Goal: Use online tool/utility: Utilize a website feature to perform a specific function

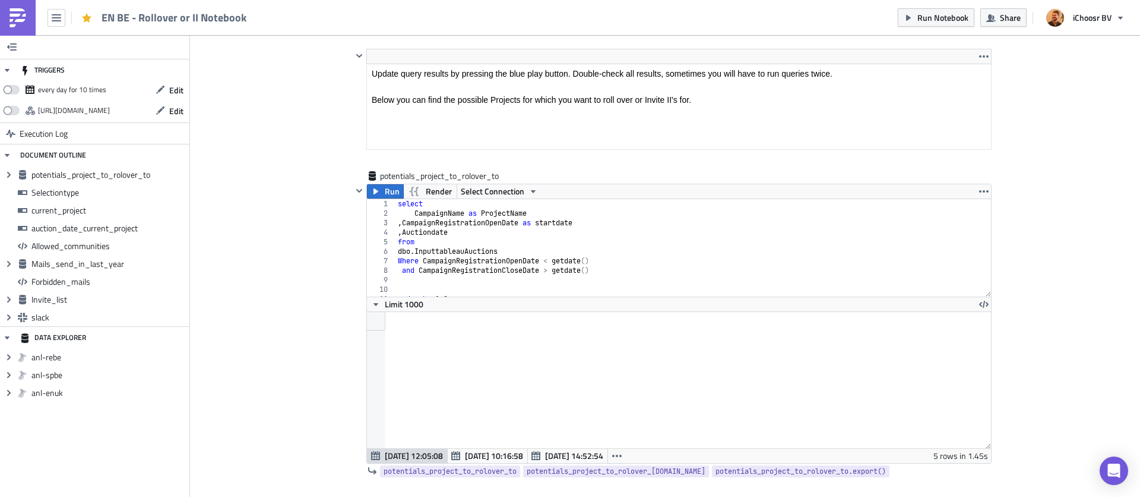
scroll to position [475, 0]
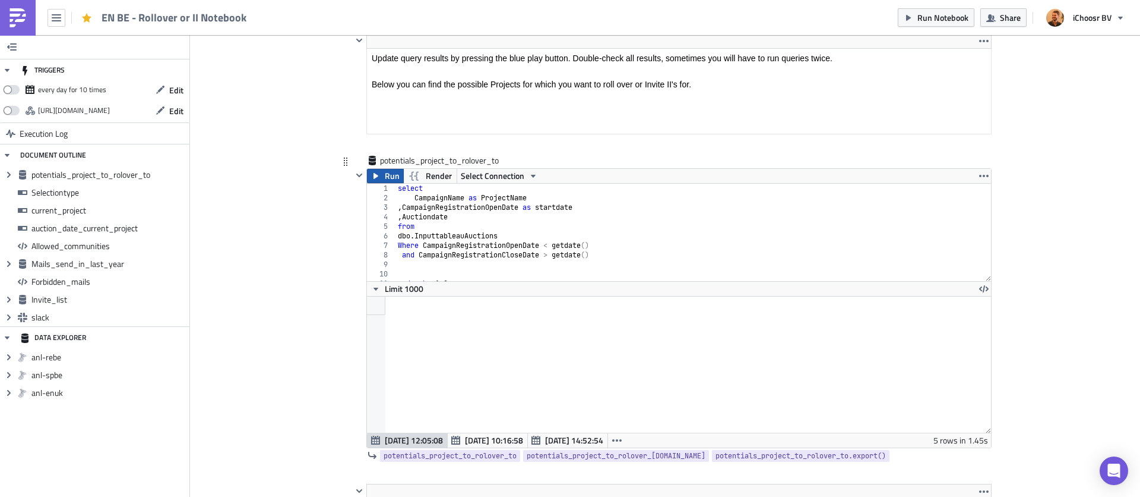
click at [391, 177] on span "Run" at bounding box center [392, 176] width 15 height 14
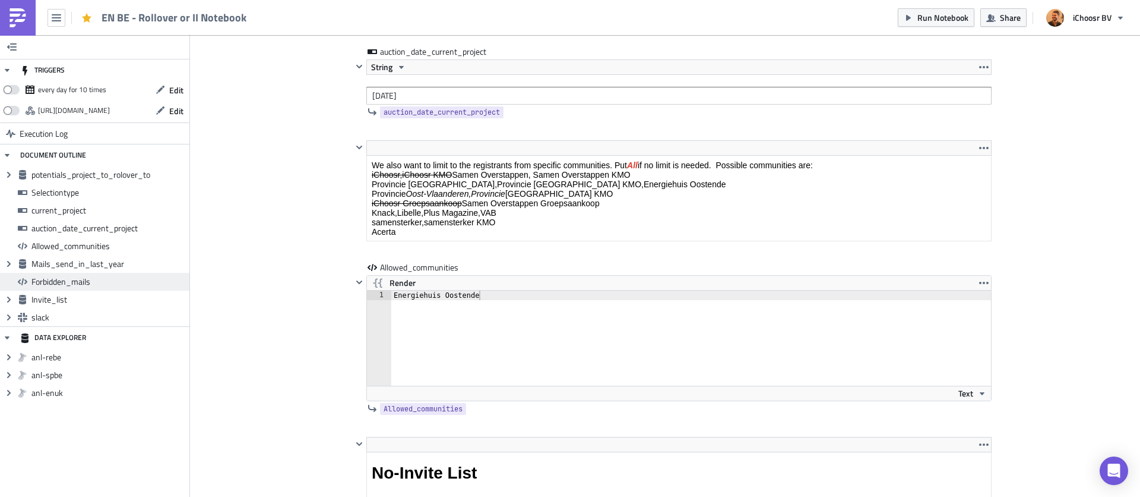
scroll to position [1953, 0]
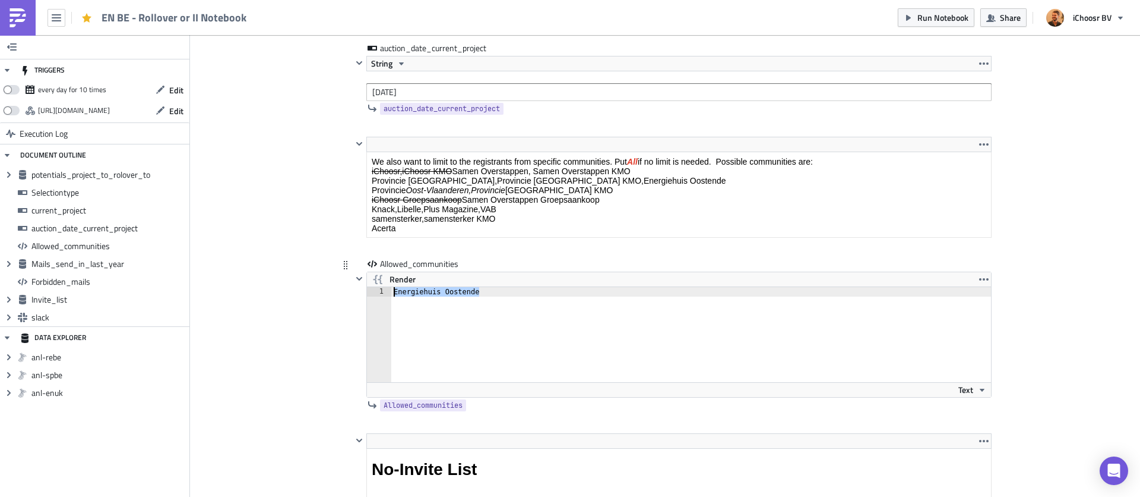
drag, startPoint x: 480, startPoint y: 292, endPoint x: 394, endPoint y: 292, distance: 85.5
click at [394, 292] on div "Energiehuis Oostende" at bounding box center [698, 344] width 614 height 114
type textarea "samensterker;"
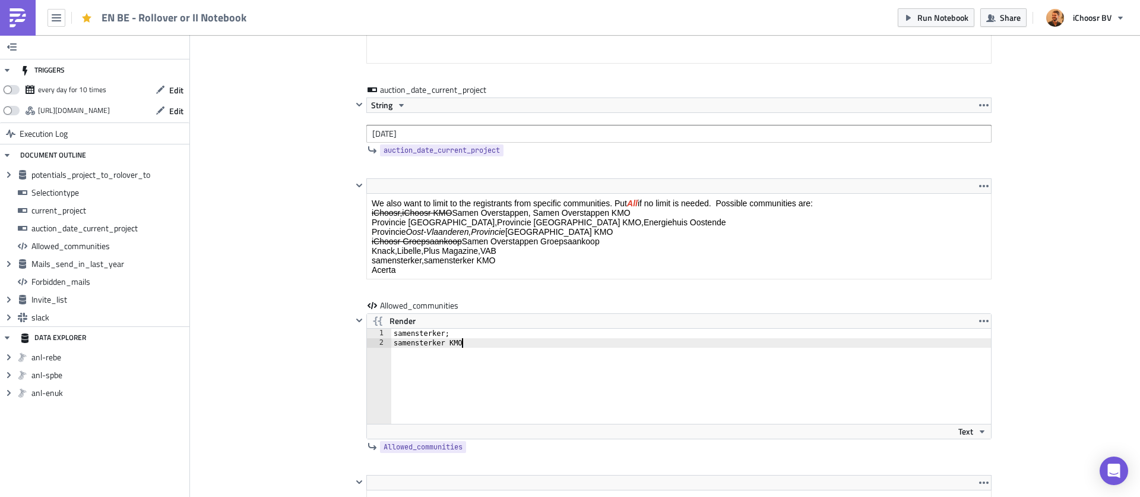
scroll to position [2063, 0]
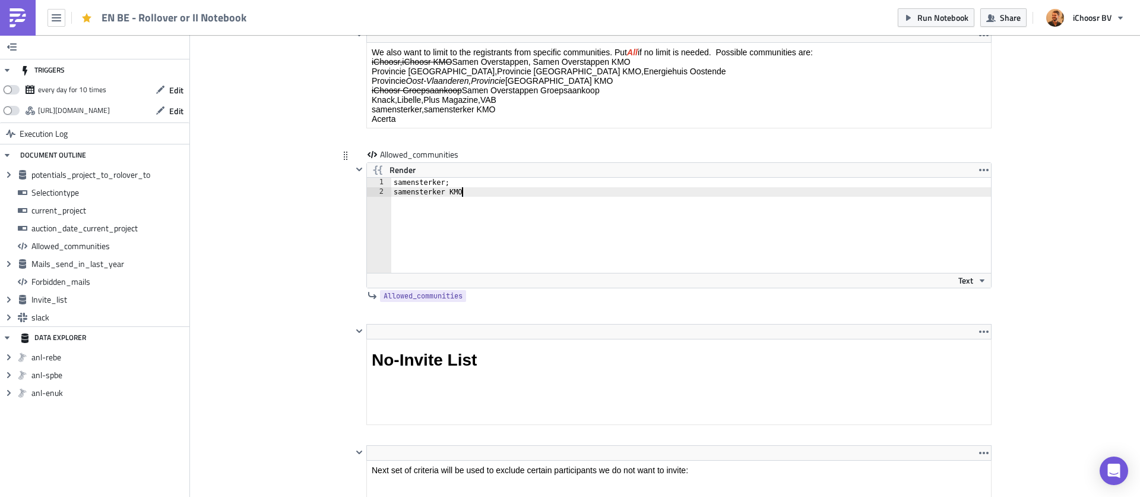
click at [451, 186] on div "samensterker; samensterker KMO" at bounding box center [698, 235] width 614 height 114
type textarea "samensterker,"
click at [231, 205] on div "Cover Image BE Execution Log EN BE - Rollover or II Notebook <p>This notebook i…" at bounding box center [665, 394] width 950 height 4844
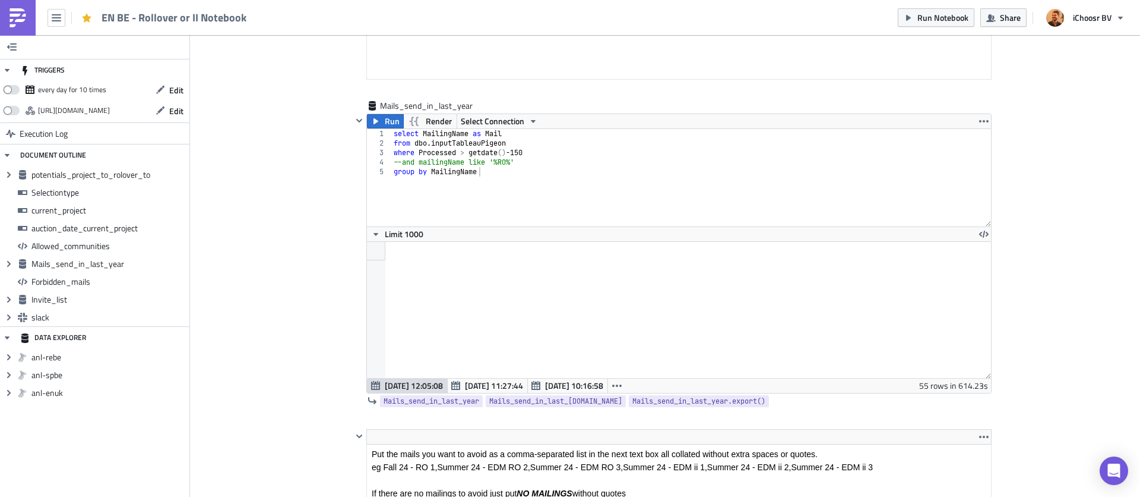
scroll to position [2781, 0]
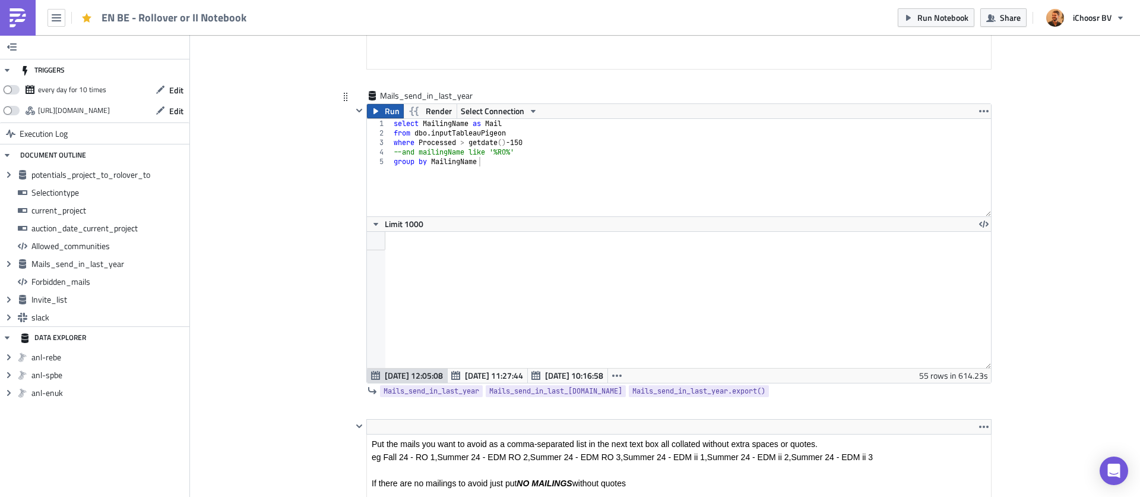
click at [383, 115] on button "Run" at bounding box center [385, 111] width 37 height 14
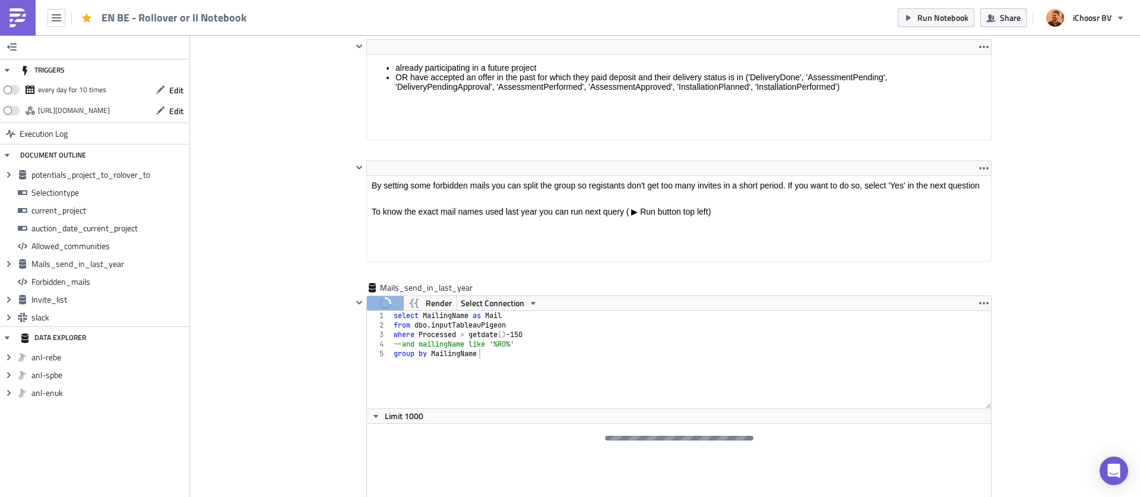
scroll to position [2593, 0]
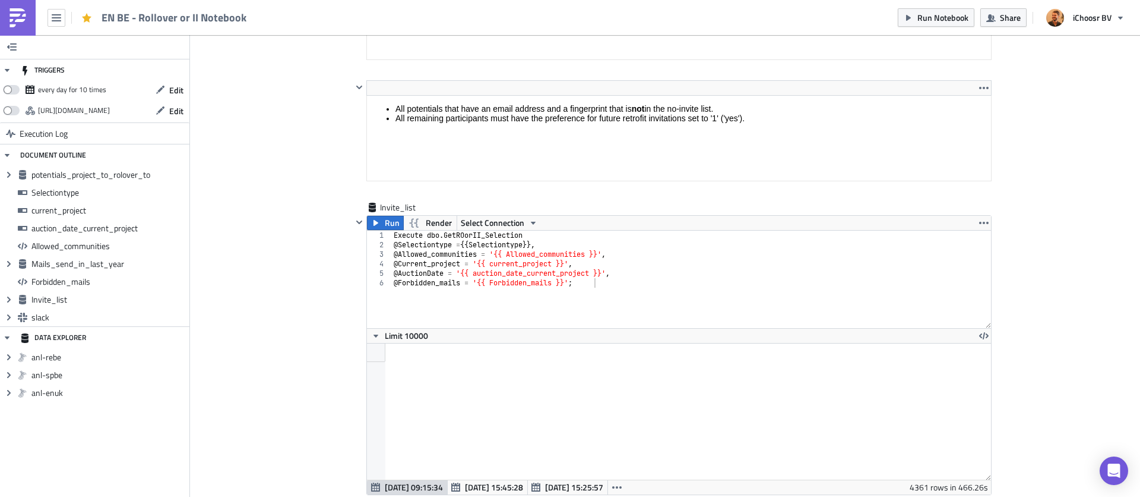
scroll to position [3616, 0]
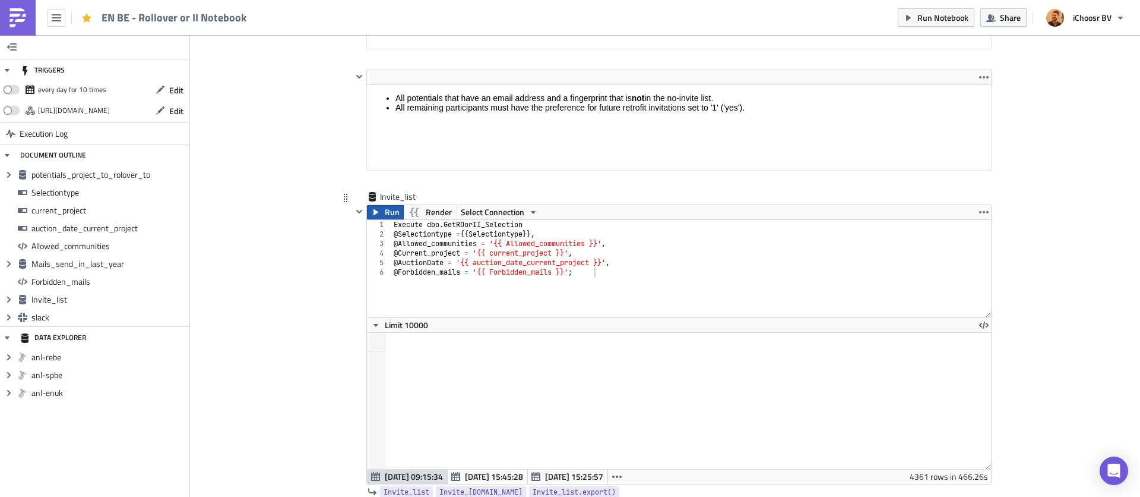
click at [386, 213] on span "Run" at bounding box center [392, 212] width 15 height 14
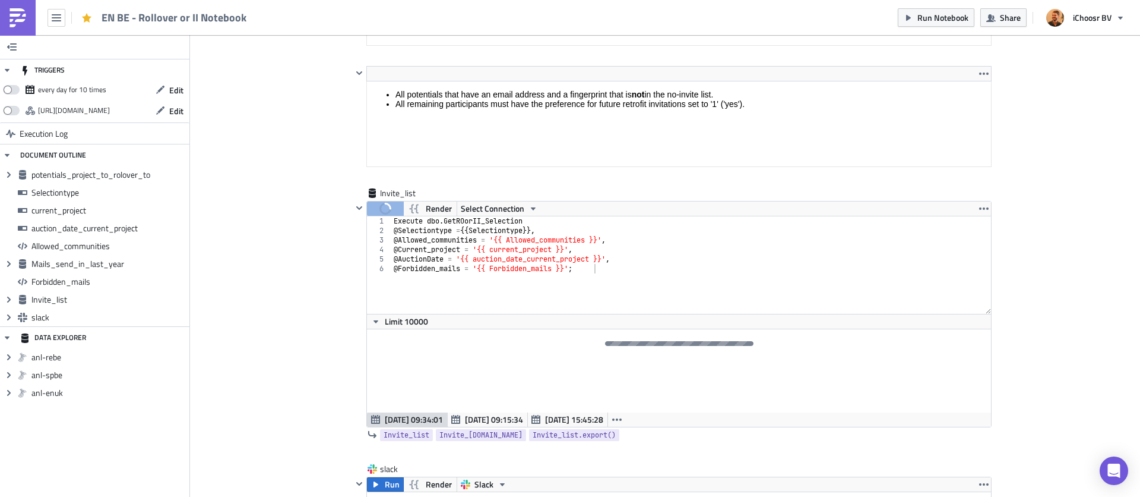
scroll to position [3621, 0]
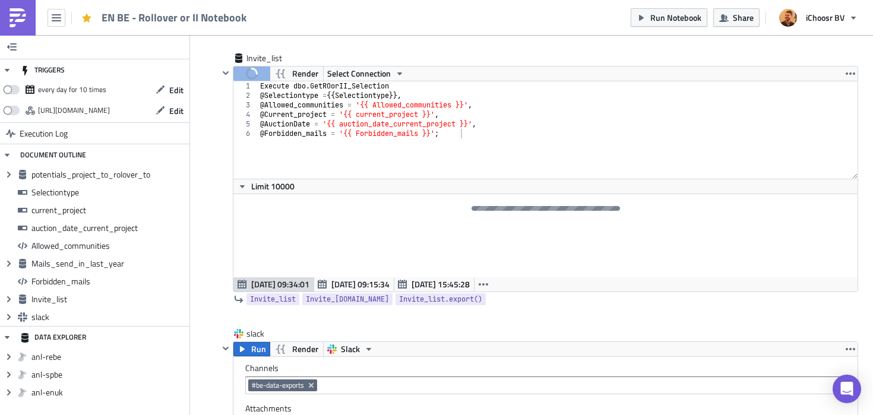
scroll to position [136, 624]
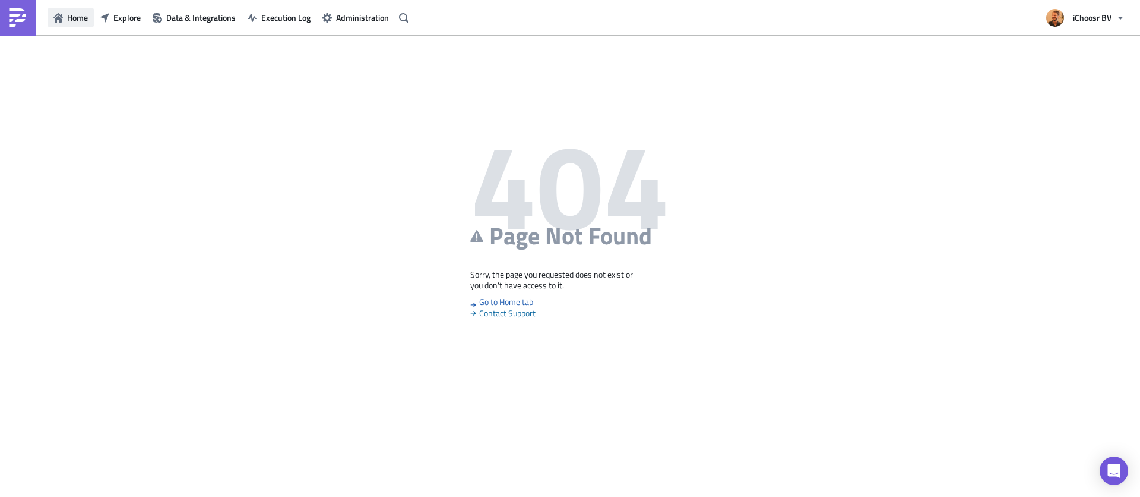
click at [73, 18] on span "Home" at bounding box center [77, 17] width 21 height 12
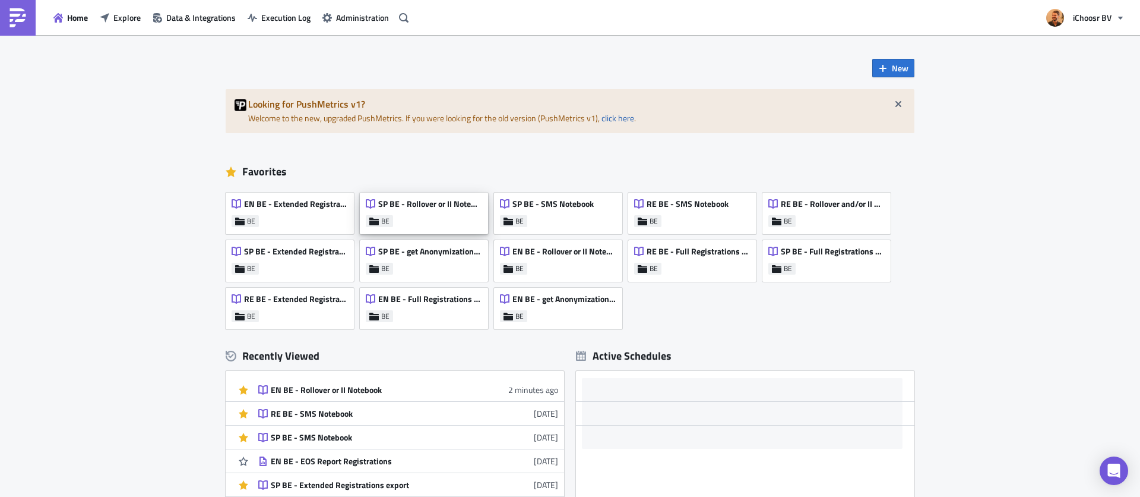
click at [450, 223] on div "SP BE - Rollover or II Notebook BE" at bounding box center [424, 213] width 128 height 42
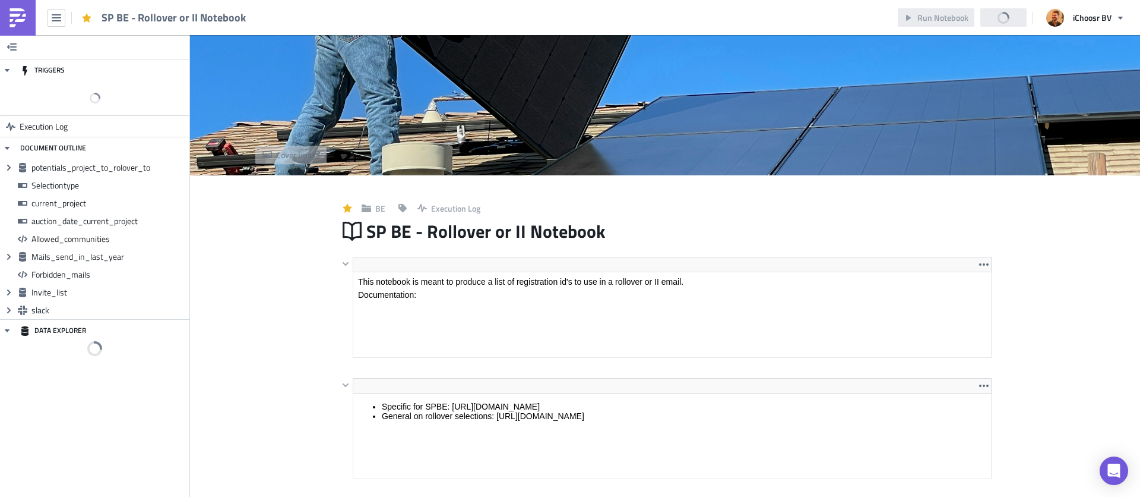
scroll to position [10, 0]
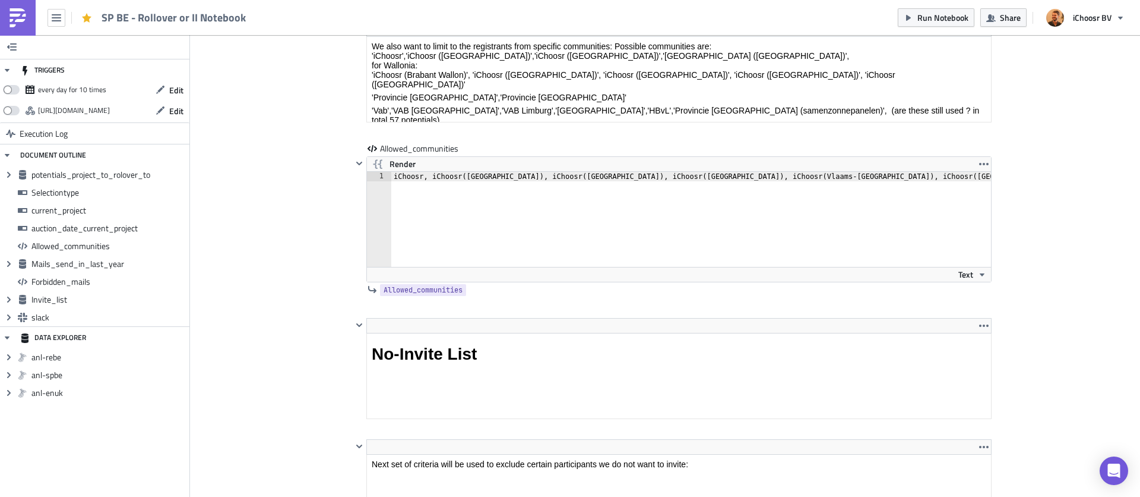
click at [267, 96] on div "Cover Image BE Execution Log SP BE - Rollover or II Notebook <p>This notebook i…" at bounding box center [665, 327] width 950 height 4965
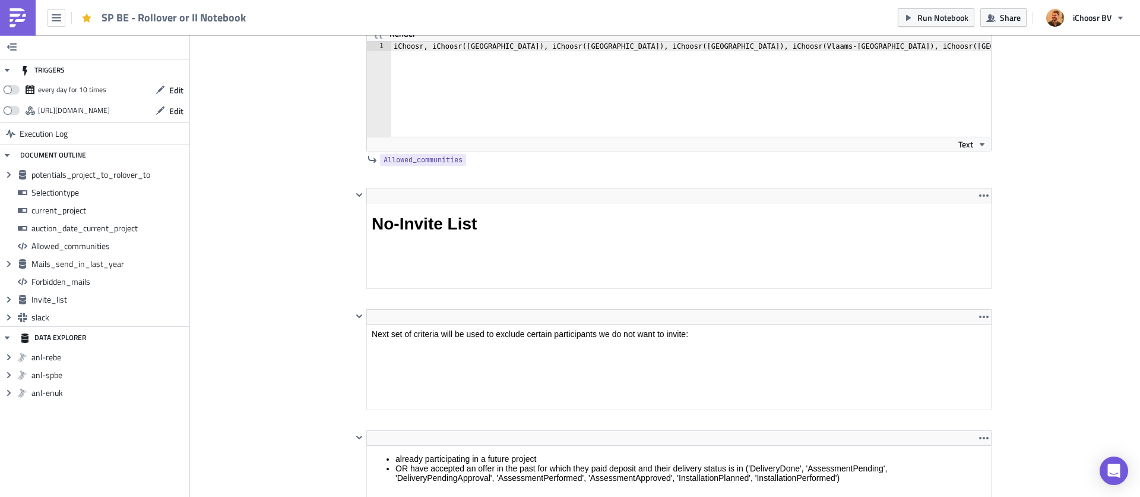
scroll to position [2318, 0]
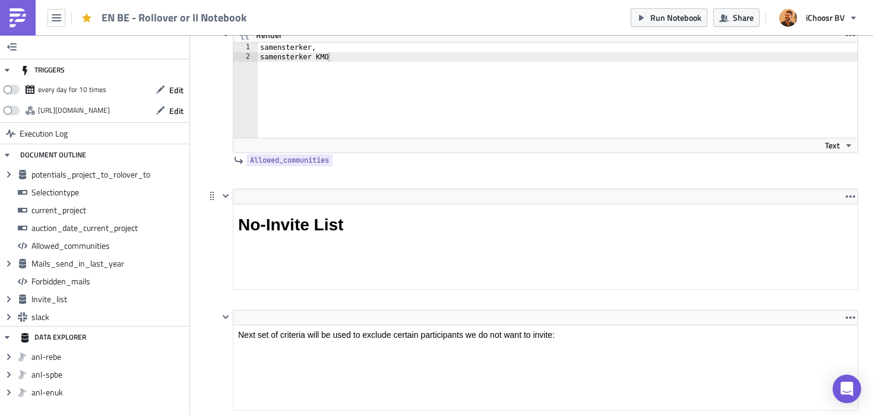
scroll to position [2184, 0]
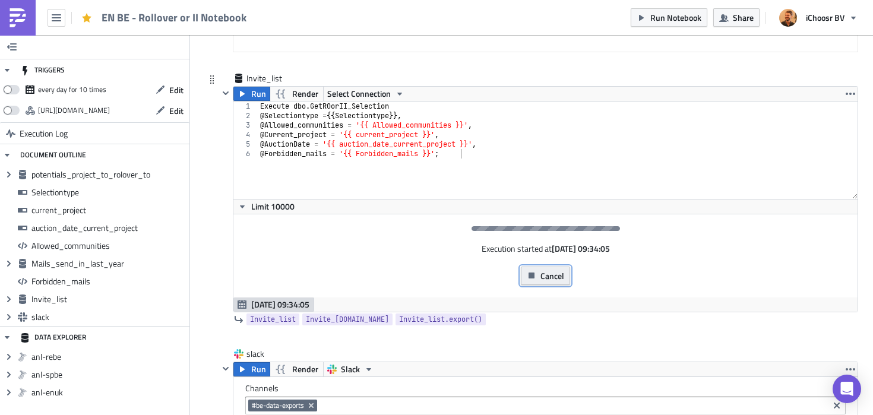
click at [552, 274] on span "Cancel" at bounding box center [552, 276] width 24 height 12
click at [556, 283] on button "Cancel" at bounding box center [545, 276] width 49 height 18
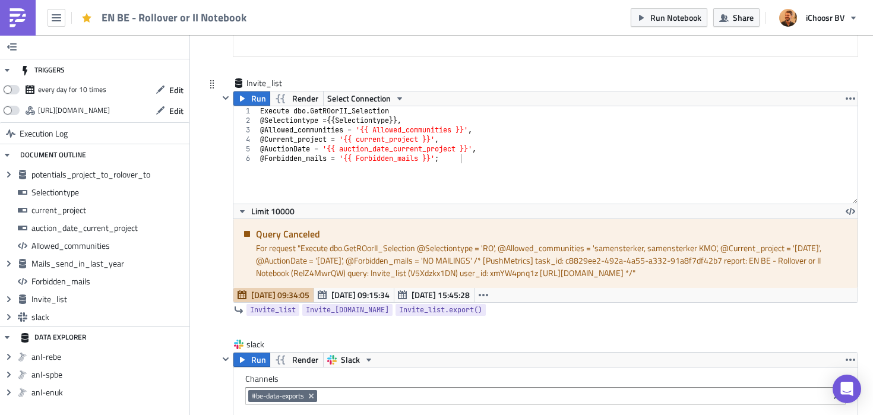
scroll to position [3682, 0]
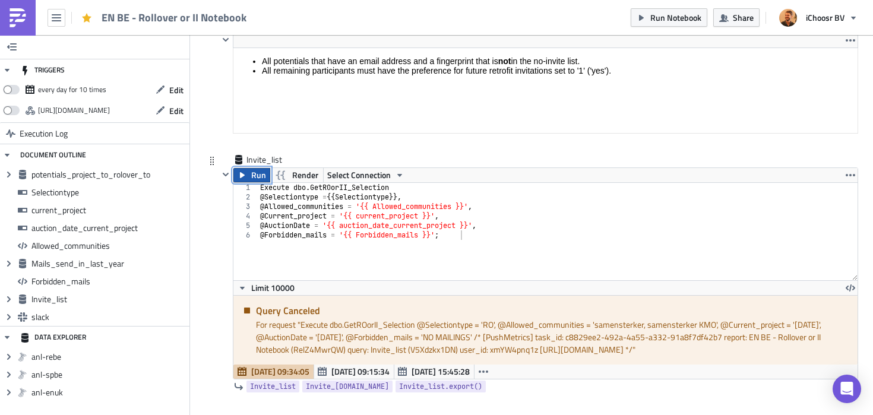
click at [255, 175] on span "Run" at bounding box center [258, 175] width 15 height 14
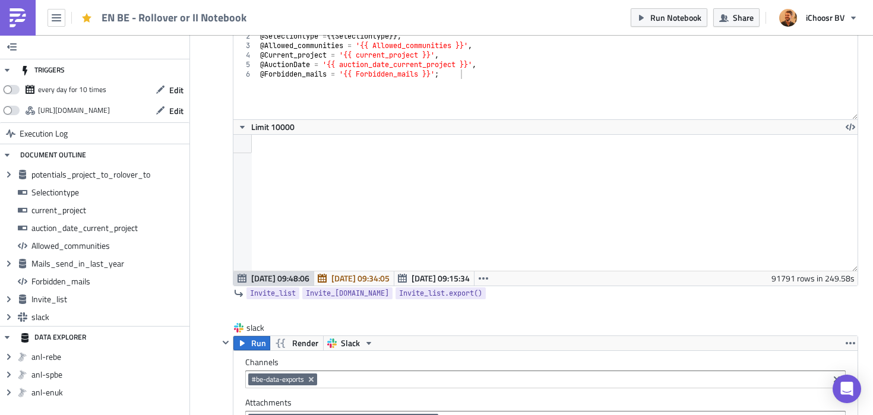
scroll to position [3850, 0]
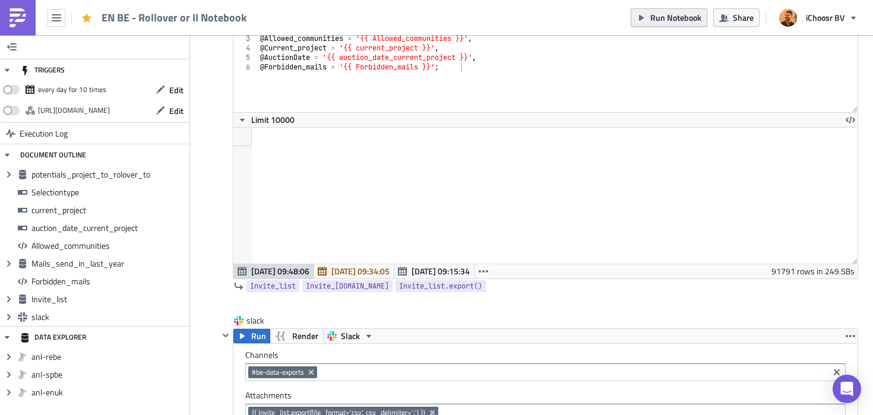
click at [679, 15] on span "Run Notebook" at bounding box center [675, 17] width 51 height 12
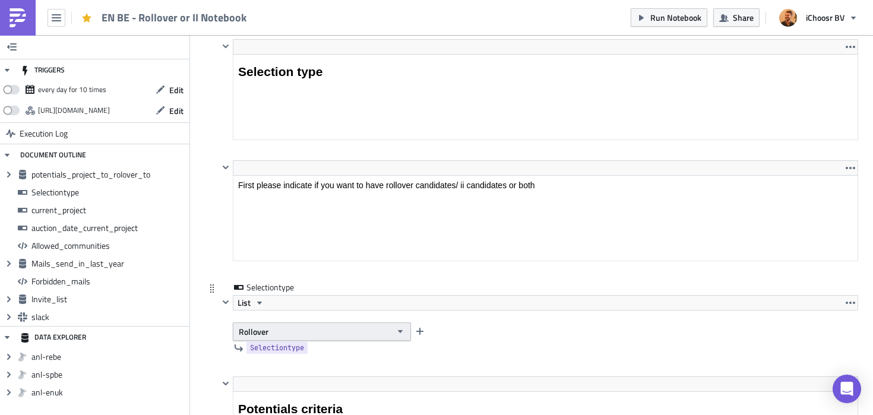
scroll to position [896, 0]
click at [353, 328] on button "Rollover" at bounding box center [322, 330] width 178 height 18
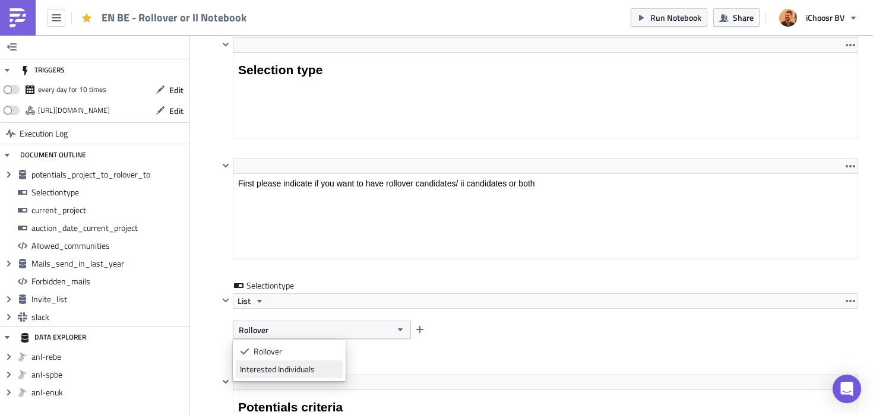
click at [302, 367] on div "Interested Individuals" at bounding box center [289, 369] width 99 height 12
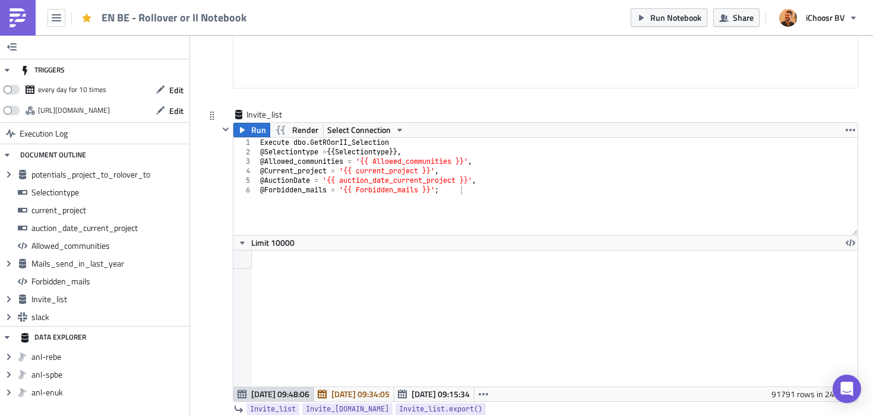
scroll to position [3723, 0]
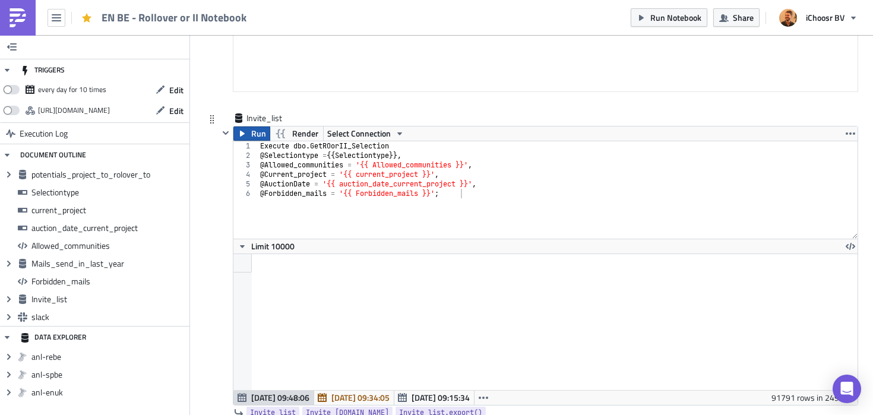
click at [257, 138] on span "Run" at bounding box center [258, 134] width 15 height 14
click at [670, 16] on span "Run Notebook" at bounding box center [675, 17] width 51 height 12
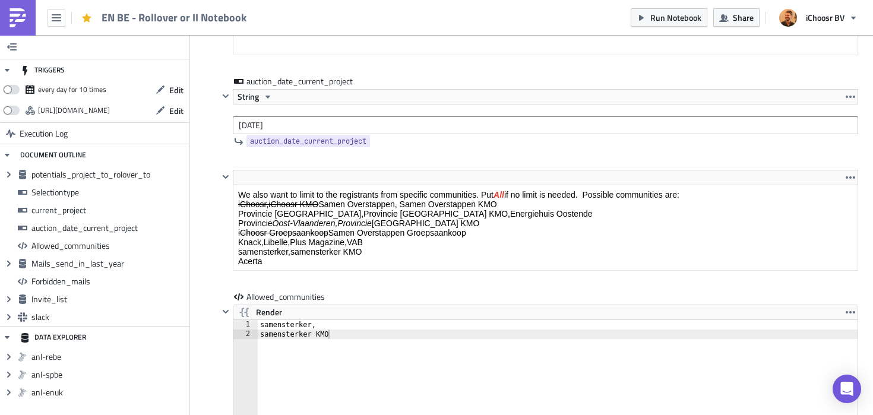
scroll to position [1877, 0]
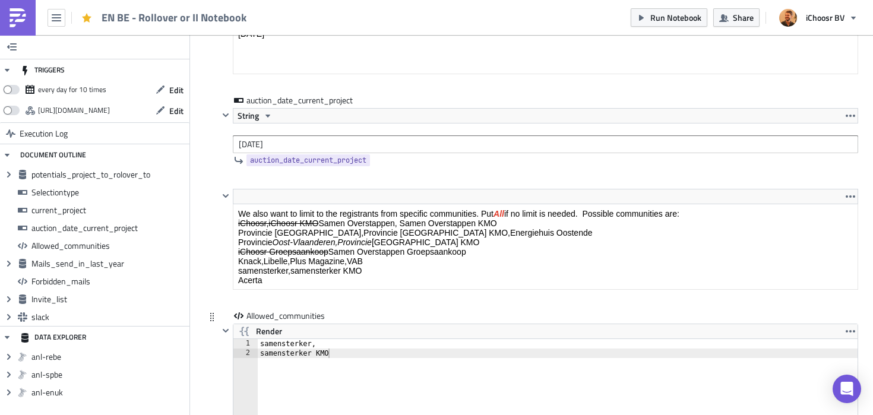
type textarea "samensterker KMO"
drag, startPoint x: 322, startPoint y: 356, endPoint x: 256, endPoint y: 355, distance: 65.9
click at [256, 355] on div "samensterker KMO 1 2 samensterker, samensterker KMO ההההההההההההההההההההההההההה…" at bounding box center [545, 386] width 624 height 95
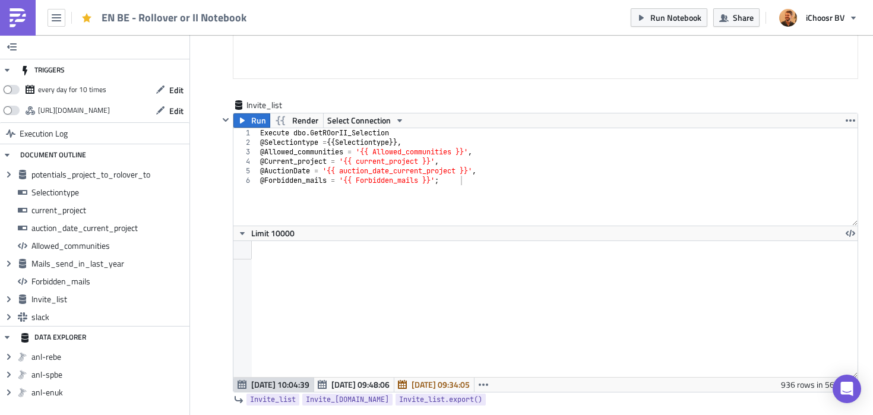
scroll to position [3738, 0]
type textarea "samensterker KMO"
click at [250, 122] on button "Run" at bounding box center [251, 119] width 37 height 14
click at [672, 19] on span "Run Notebook" at bounding box center [675, 17] width 51 height 12
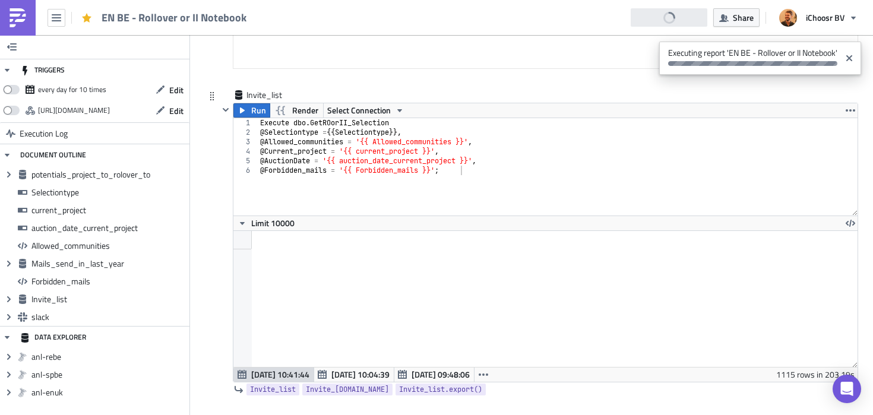
scroll to position [3747, 0]
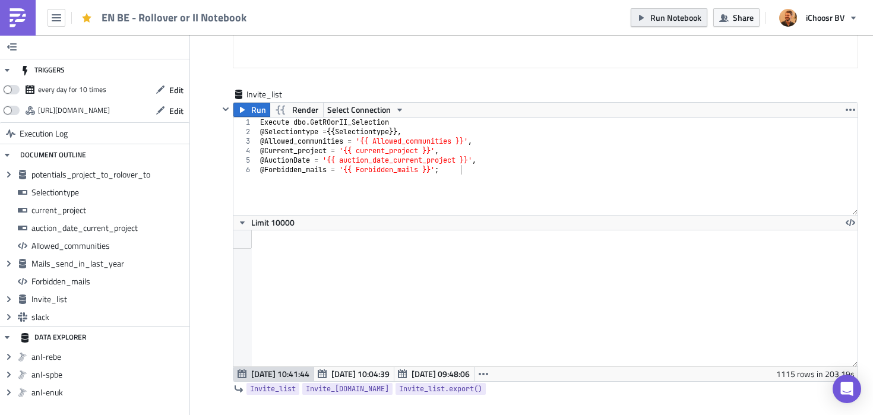
click at [691, 18] on span "Run Notebook" at bounding box center [675, 17] width 51 height 12
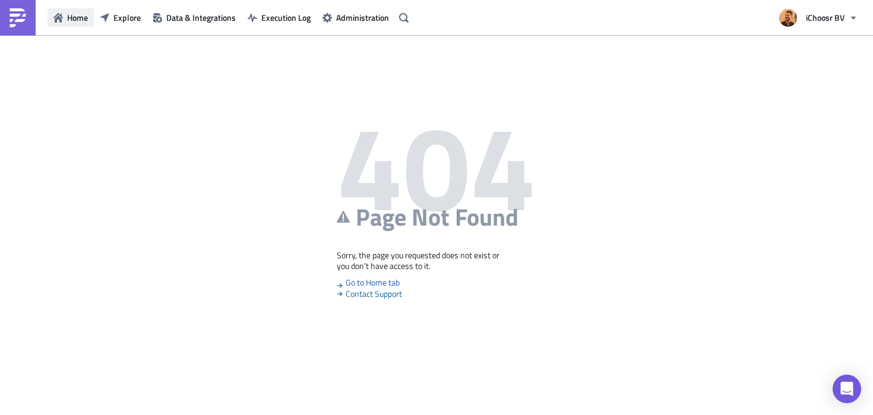
click at [67, 20] on span "Home" at bounding box center [77, 17] width 21 height 12
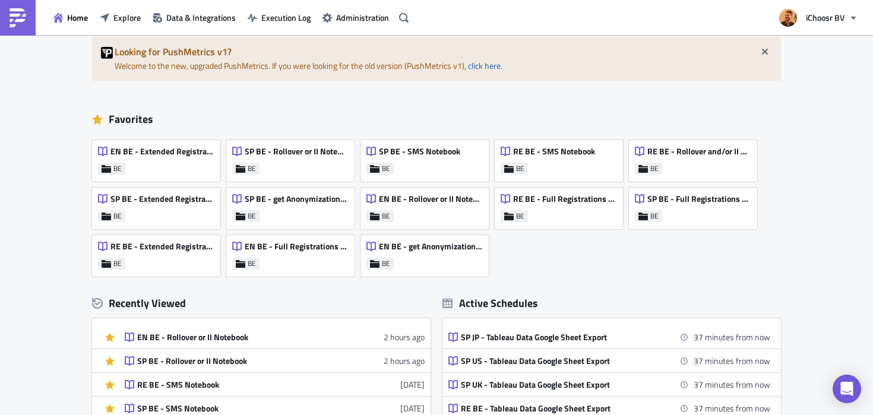
scroll to position [56, 0]
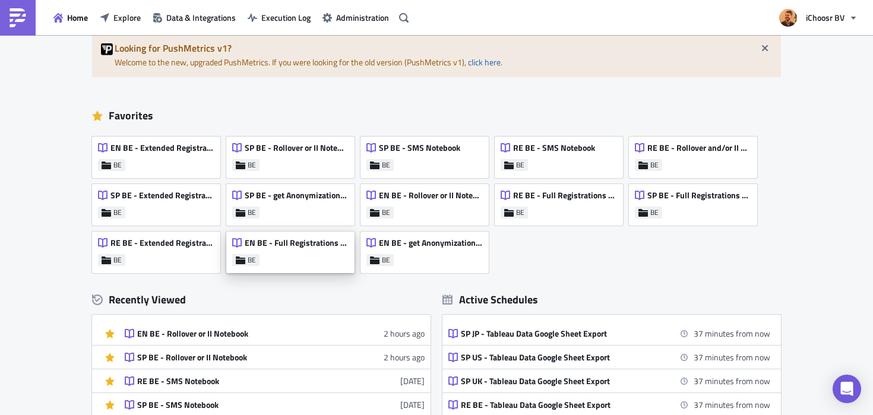
click at [293, 254] on div "EN BE - Full Registrations export for project/community" at bounding box center [290, 246] width 116 height 17
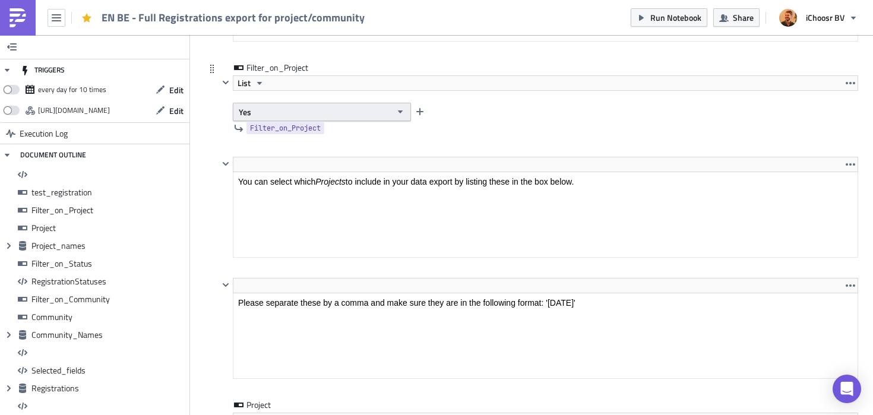
click at [341, 120] on button "Yes" at bounding box center [322, 112] width 178 height 18
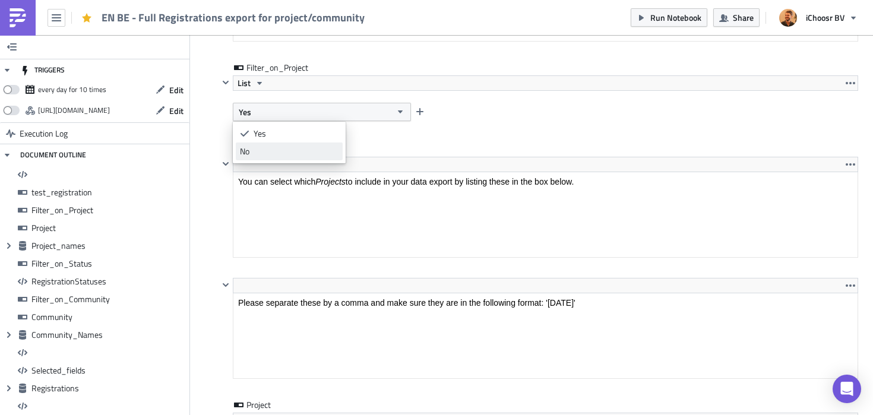
click at [257, 156] on div "No" at bounding box center [289, 152] width 99 height 12
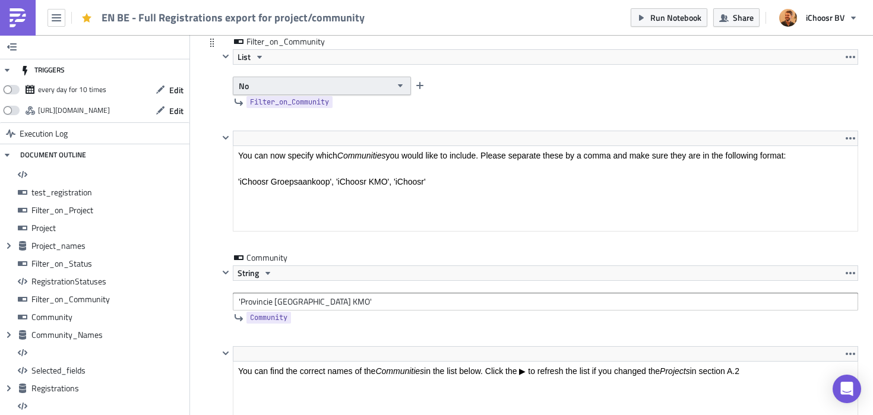
click at [304, 86] on button "No" at bounding box center [322, 86] width 178 height 18
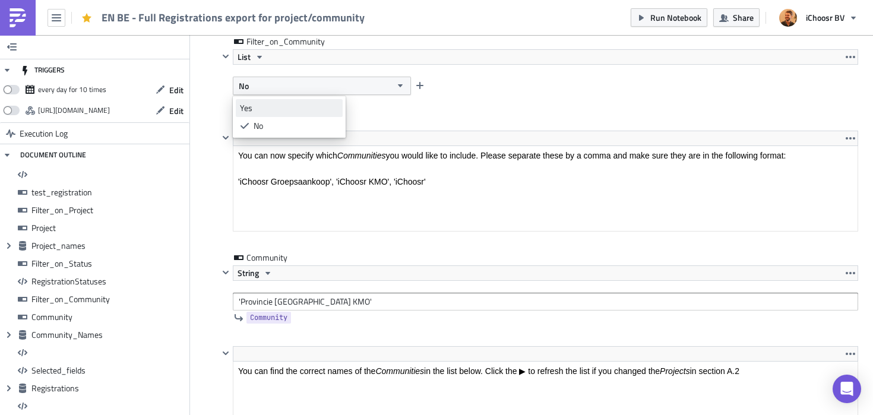
click at [284, 111] on div "Yes" at bounding box center [289, 108] width 99 height 12
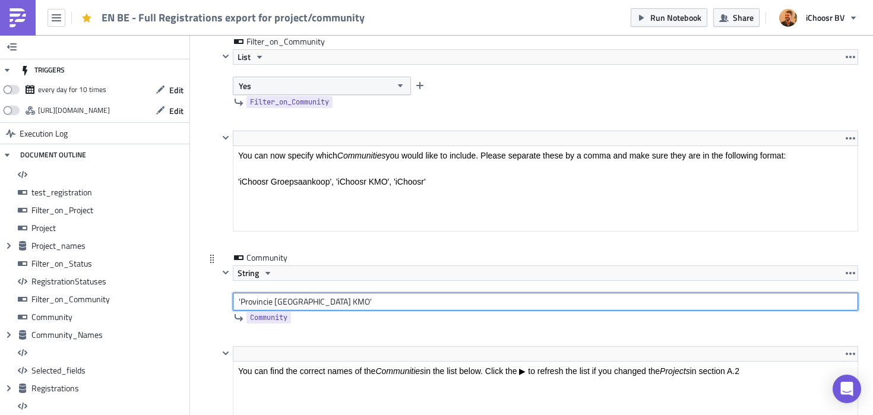
drag, startPoint x: 241, startPoint y: 303, endPoint x: 351, endPoint y: 299, distance: 110.0
click at [351, 299] on input "'Provincie Oost-Vlaanderen KMO'" at bounding box center [545, 302] width 625 height 18
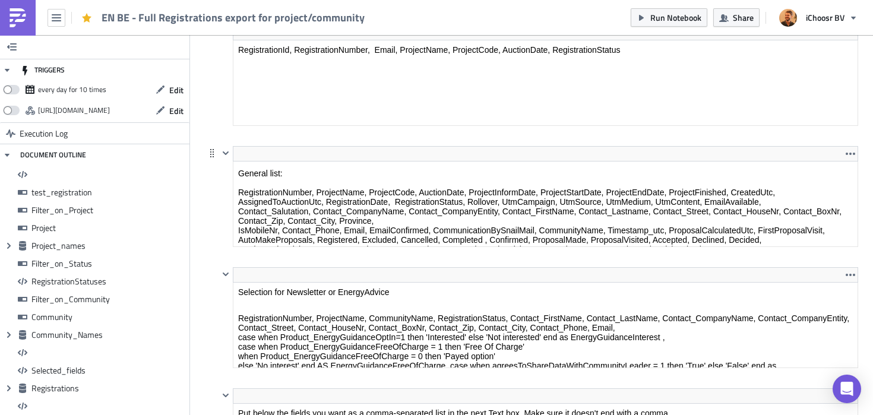
scroll to position [34, 0]
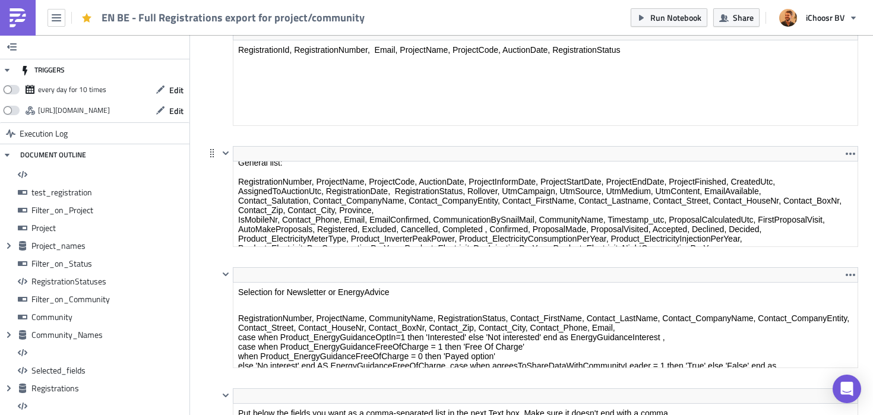
type input "'samensterker'"
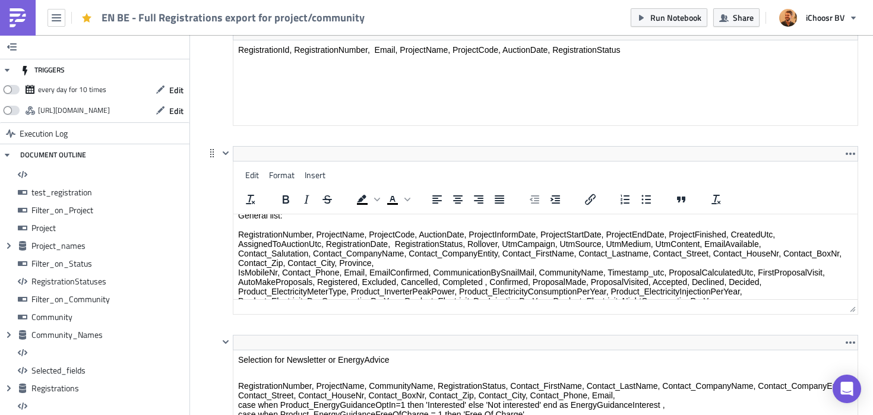
drag, startPoint x: 504, startPoint y: 252, endPoint x: 738, endPoint y: 418, distance: 287.1
click at [504, 199] on html "clipboard to store some often-used field selection: General list: RegistrationN…" at bounding box center [545, 281] width 624 height 204
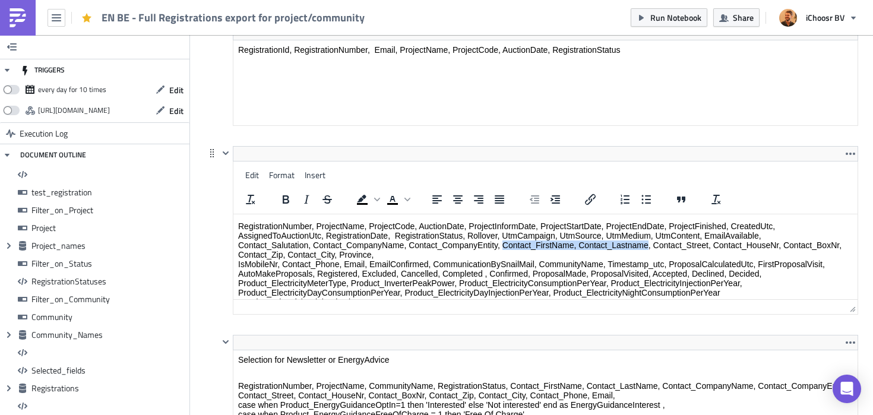
drag, startPoint x: 504, startPoint y: 252, endPoint x: 647, endPoint y: 249, distance: 143.8
click at [647, 249] on p "General list: RegistrationNumber, ProjectName, ProjectCode, AuctionDate, Projec…" at bounding box center [545, 273] width 615 height 143
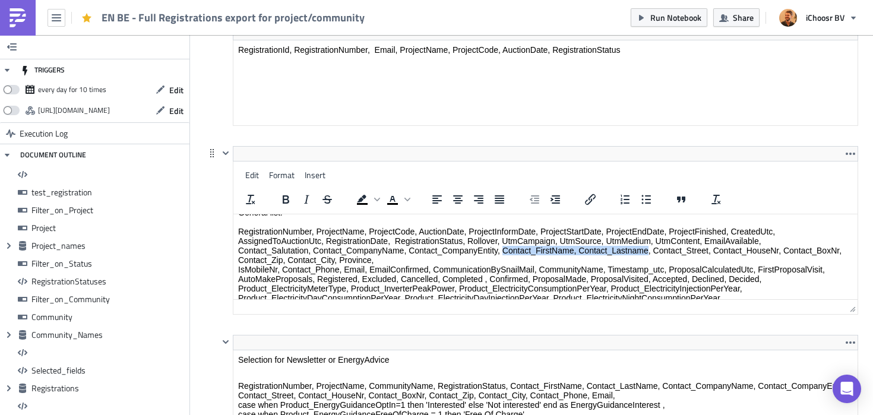
copy p "Contact_FirstName, Contact_Lastname"
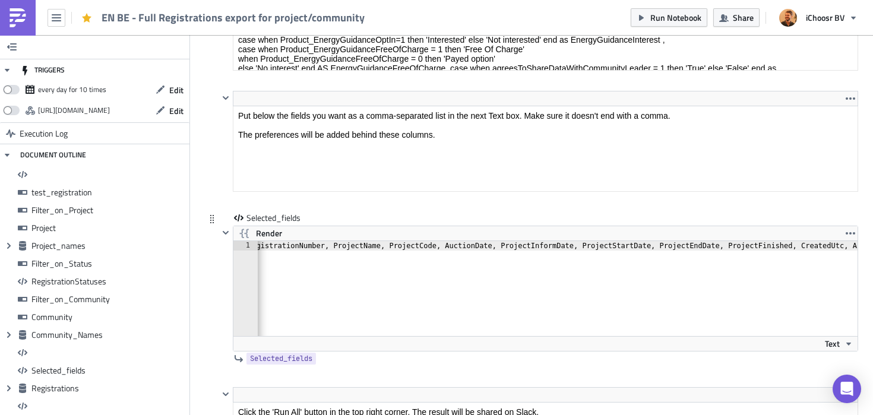
scroll to position [0, 0]
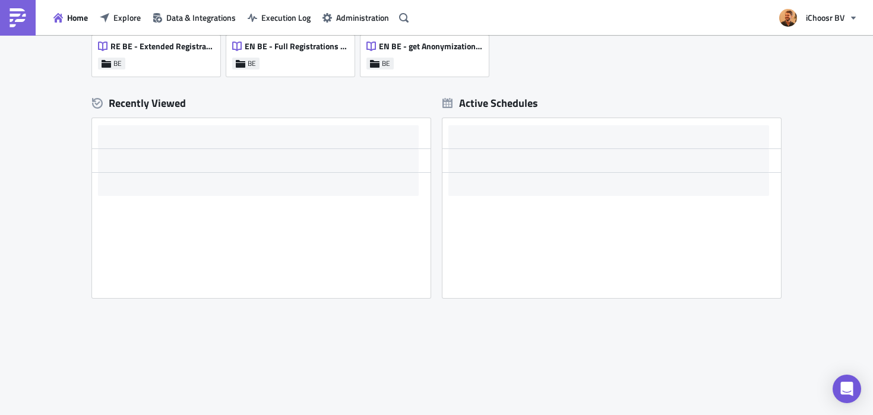
scroll to position [252, 0]
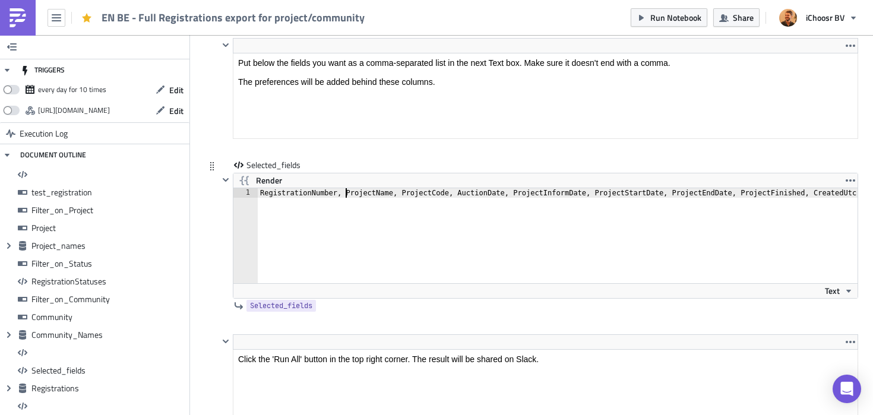
paste textarea "Contact_FirstName, Contact_LastnameProjectName, ProjectCode, AuctionDate, Proje…"
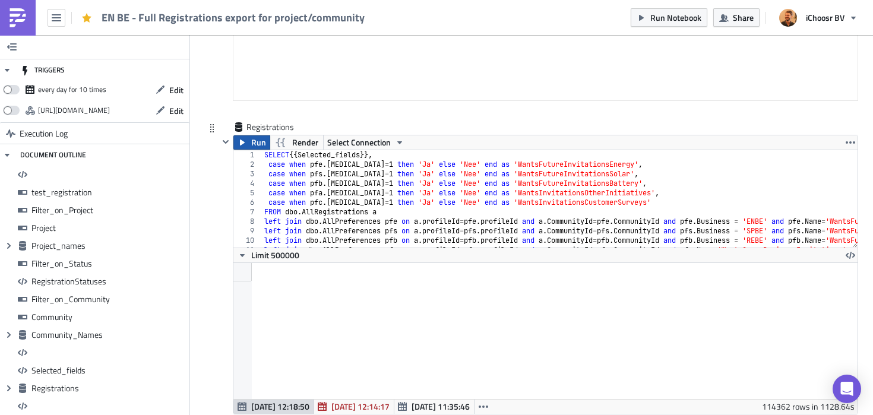
type textarea "RegistrationNumber, Contact_FirstName, Contact_Lastname, ProjectName, ProjectCo…"
click at [251, 143] on button "Run" at bounding box center [251, 142] width 37 height 14
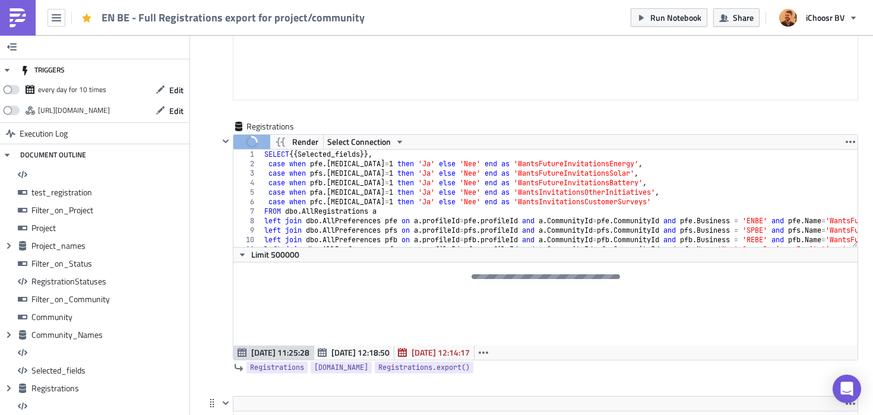
scroll to position [0, 20]
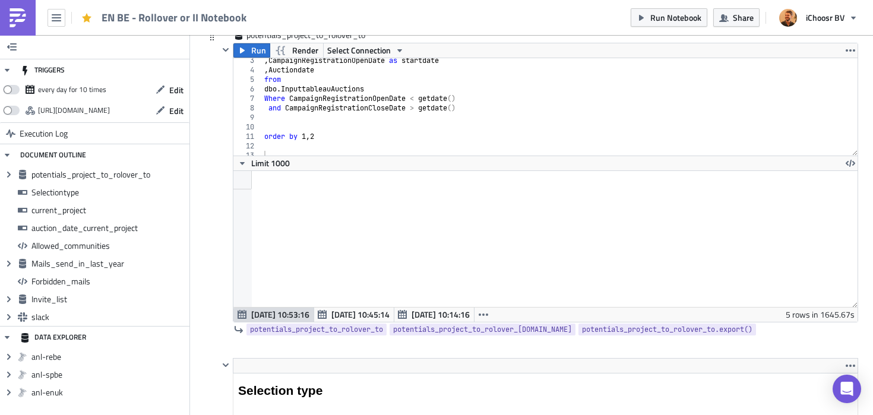
scroll to position [26, 0]
